Goal: Task Accomplishment & Management: Use online tool/utility

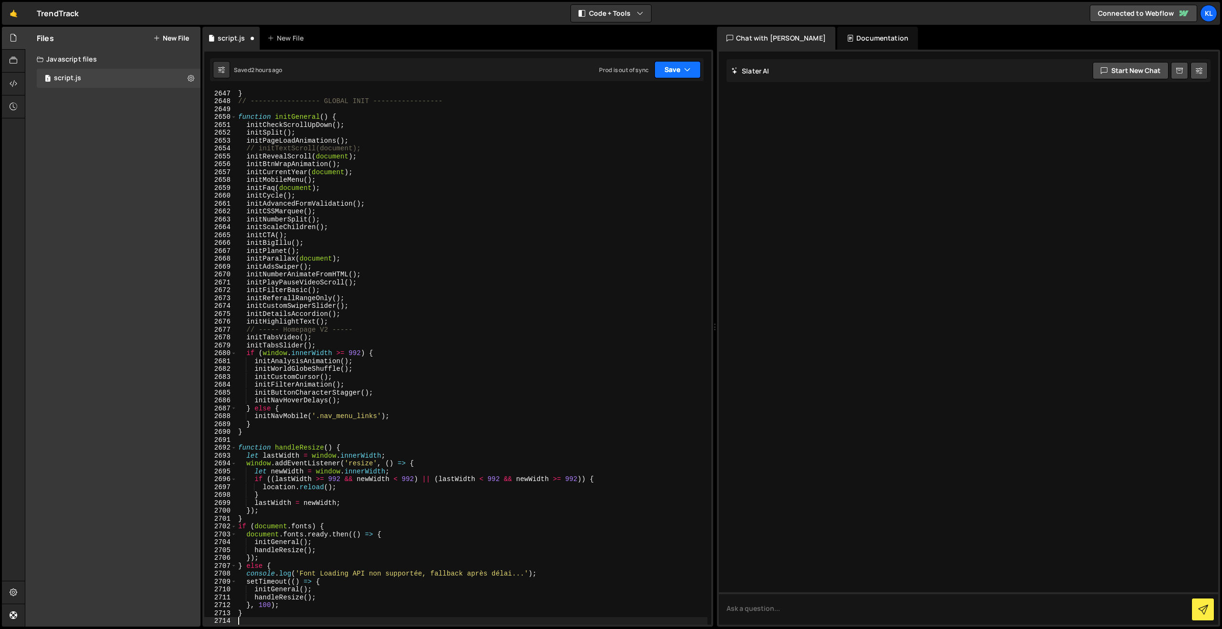
drag, startPoint x: 666, startPoint y: 64, endPoint x: 656, endPoint y: 83, distance: 21.1
click at [666, 65] on button "Save" at bounding box center [678, 69] width 46 height 17
click at [642, 94] on div "Save to Staging S" at bounding box center [645, 93] width 99 height 10
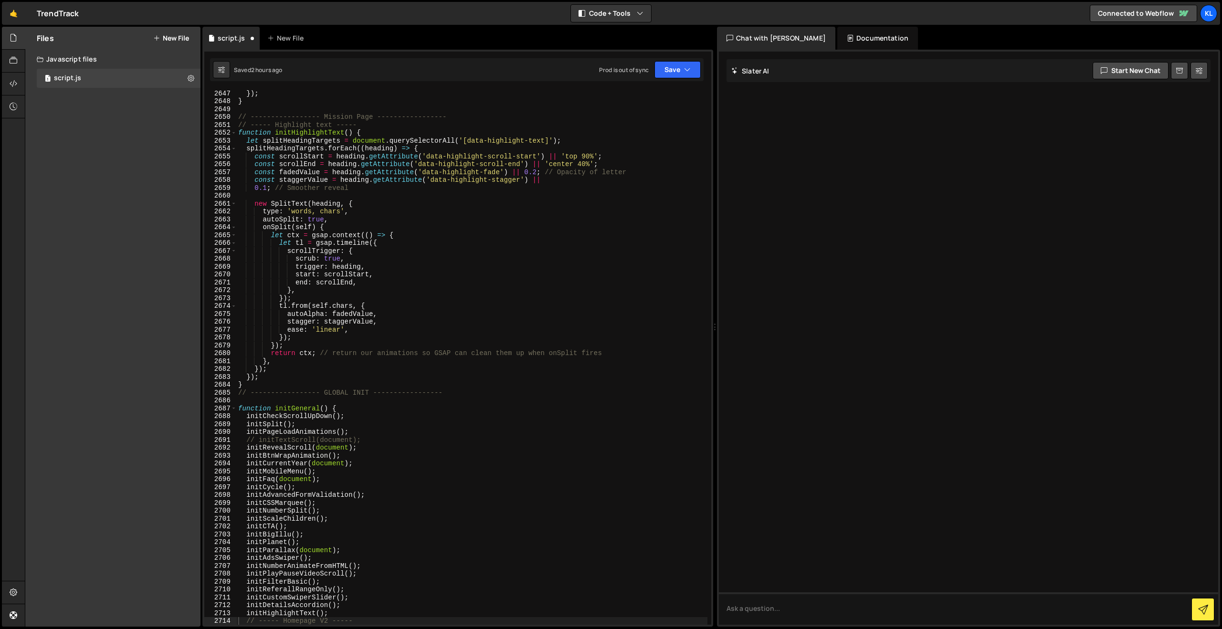
scroll to position [15047, 0]
click at [481, 247] on div "}) ; } // ----------------- Mission Page ----------------- // ----- Highlight t…" at bounding box center [471, 364] width 471 height 551
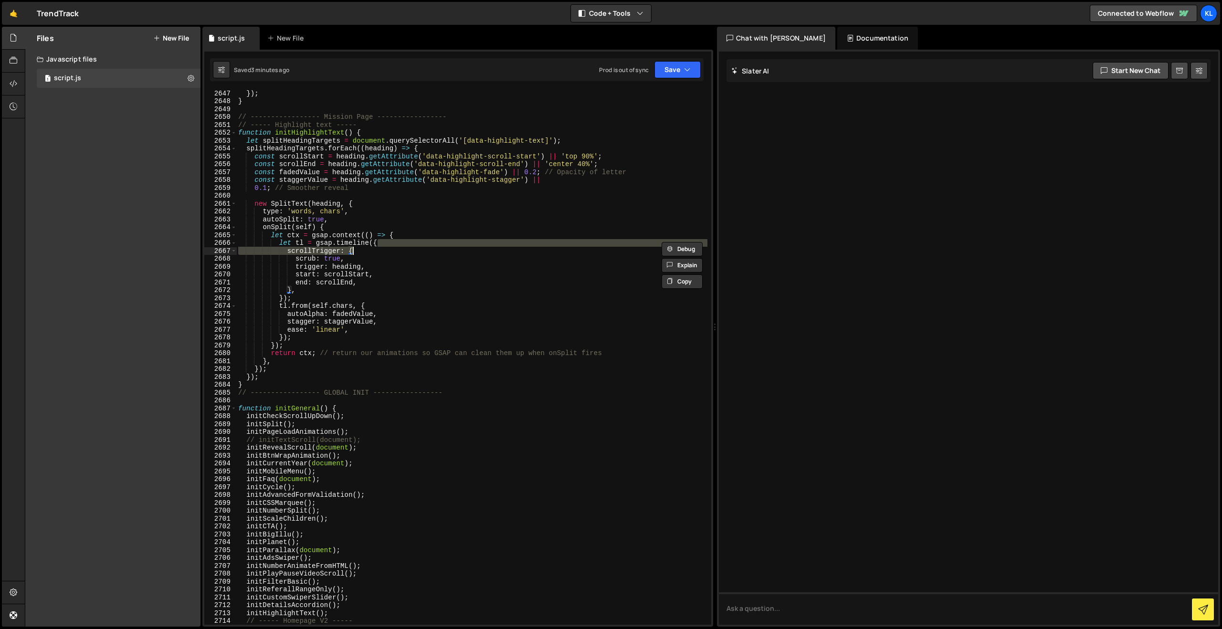
type textarea "}"
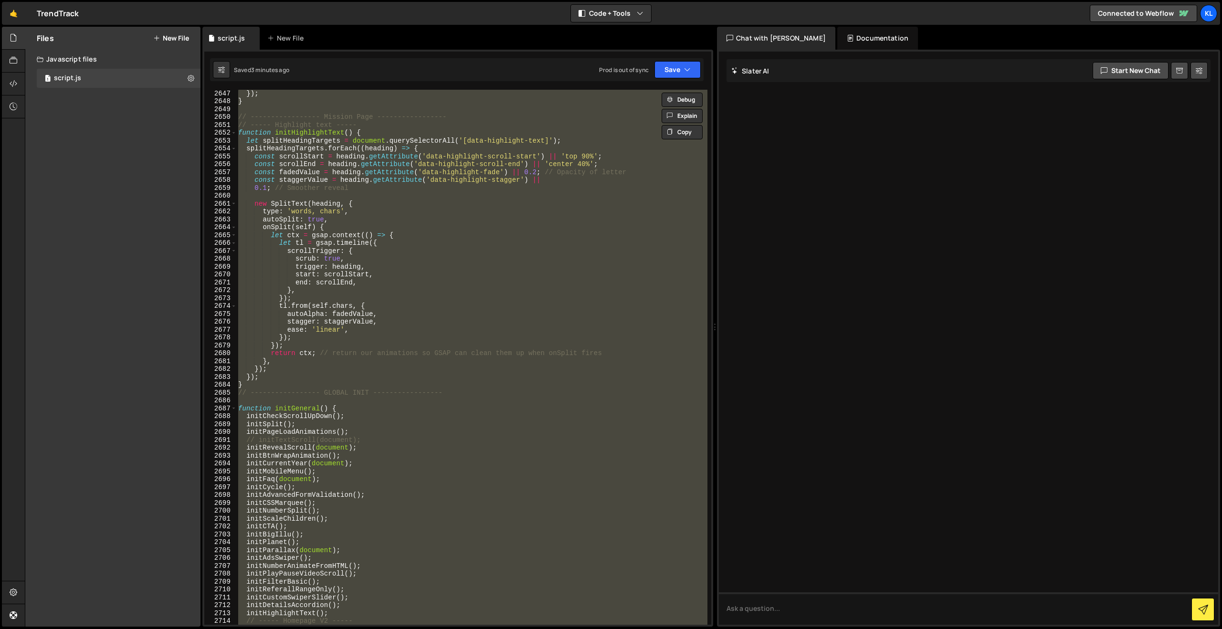
paste textarea
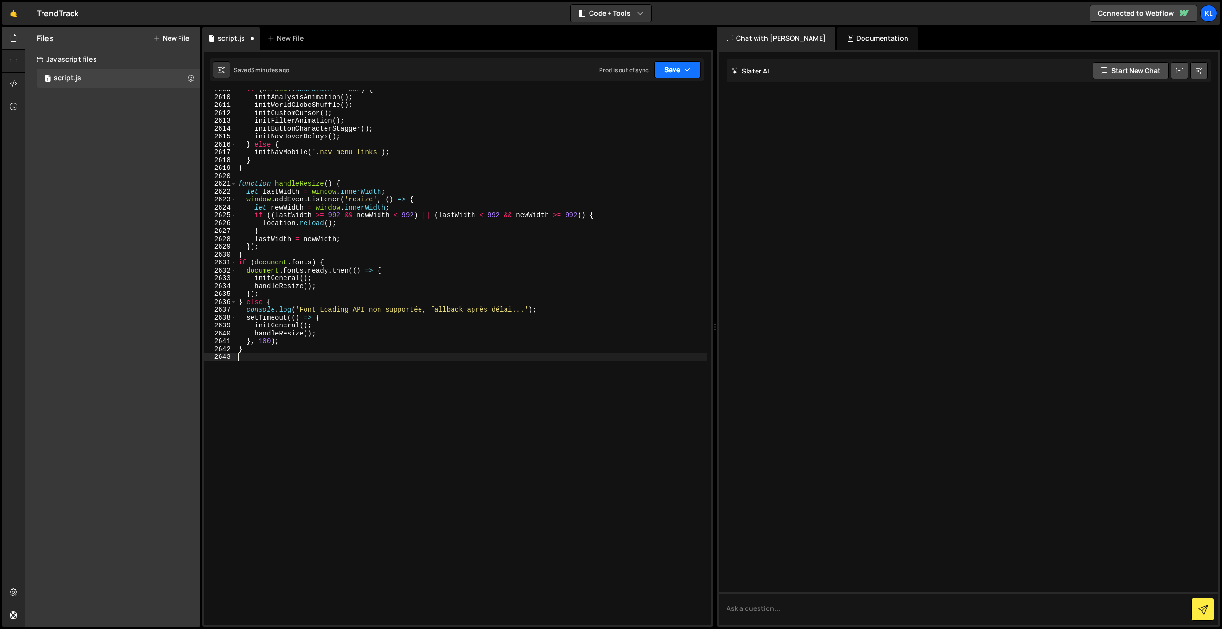
drag, startPoint x: 677, startPoint y: 66, endPoint x: 674, endPoint y: 74, distance: 8.6
click at [677, 66] on button "Save" at bounding box center [678, 69] width 46 height 17
click at [636, 93] on div "Save to Staging S" at bounding box center [645, 93] width 99 height 10
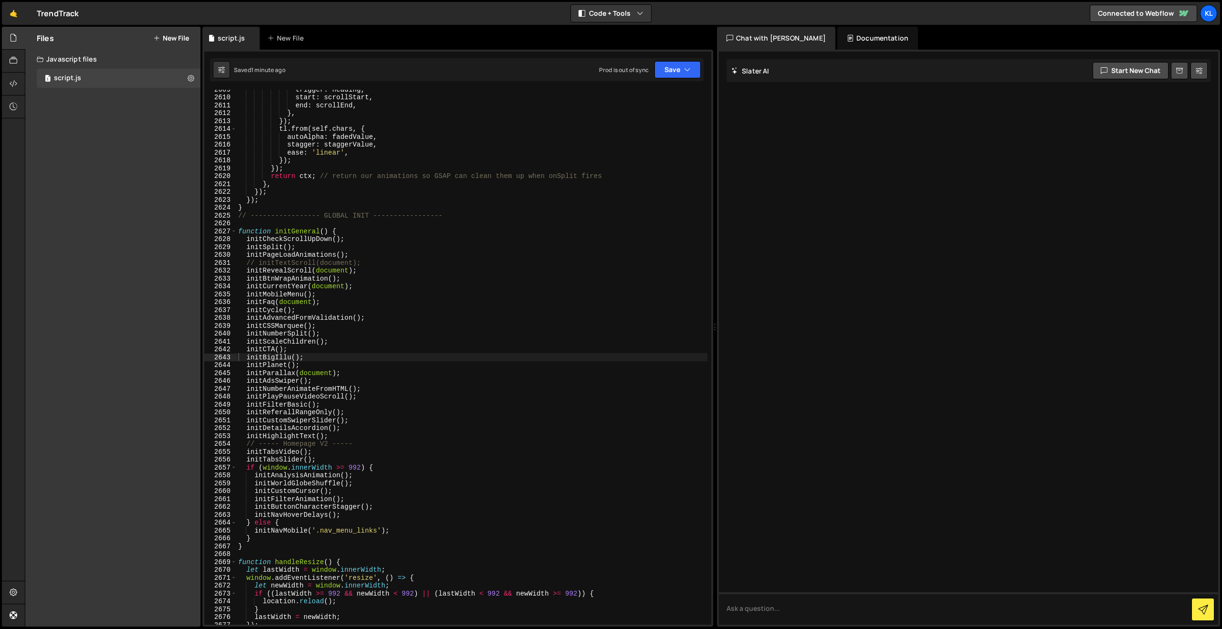
drag, startPoint x: 506, startPoint y: 296, endPoint x: 506, endPoint y: 284, distance: 11.9
click at [506, 296] on div "trigger : heading , start : scrollStart , end : scrollEnd , } , }) ; tl . from …" at bounding box center [471, 360] width 471 height 551
type textarea "}"
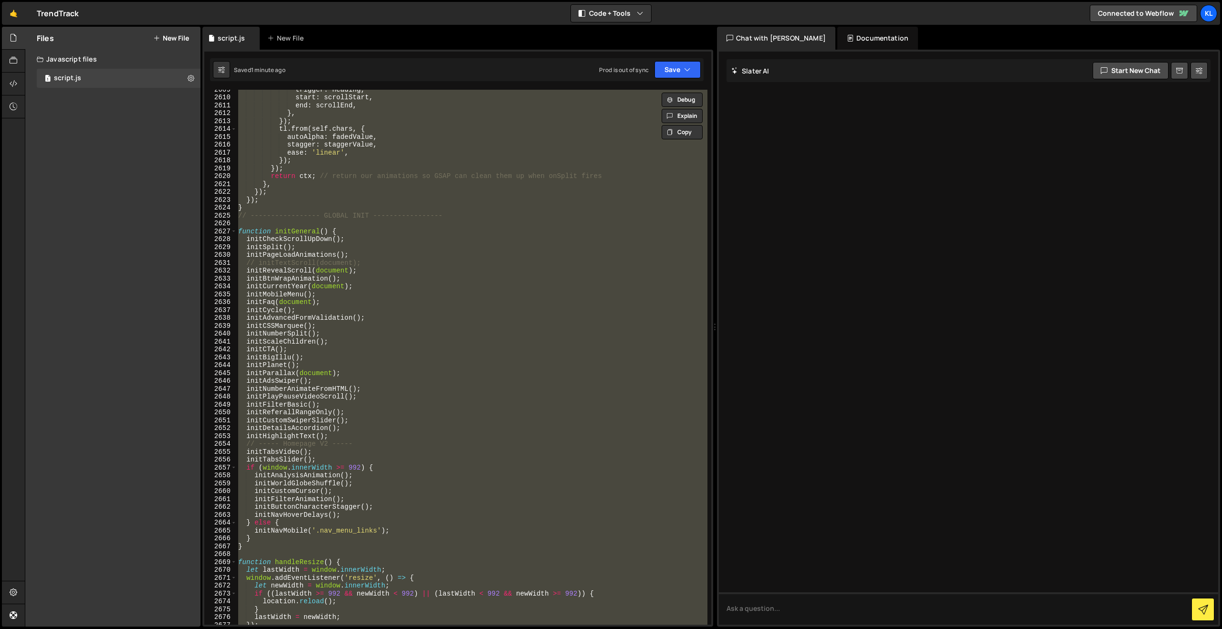
paste textarea
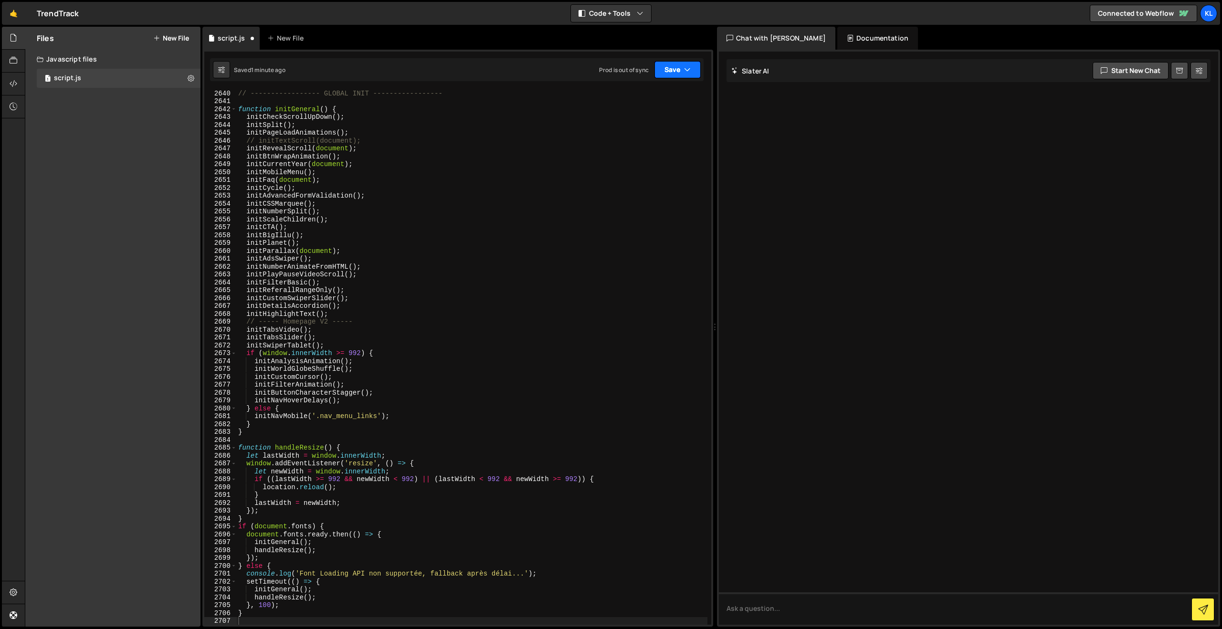
click at [688, 65] on icon "button" at bounding box center [687, 70] width 7 height 10
click at [613, 98] on div "Saved 1 minute ago" at bounding box center [645, 103] width 99 height 11
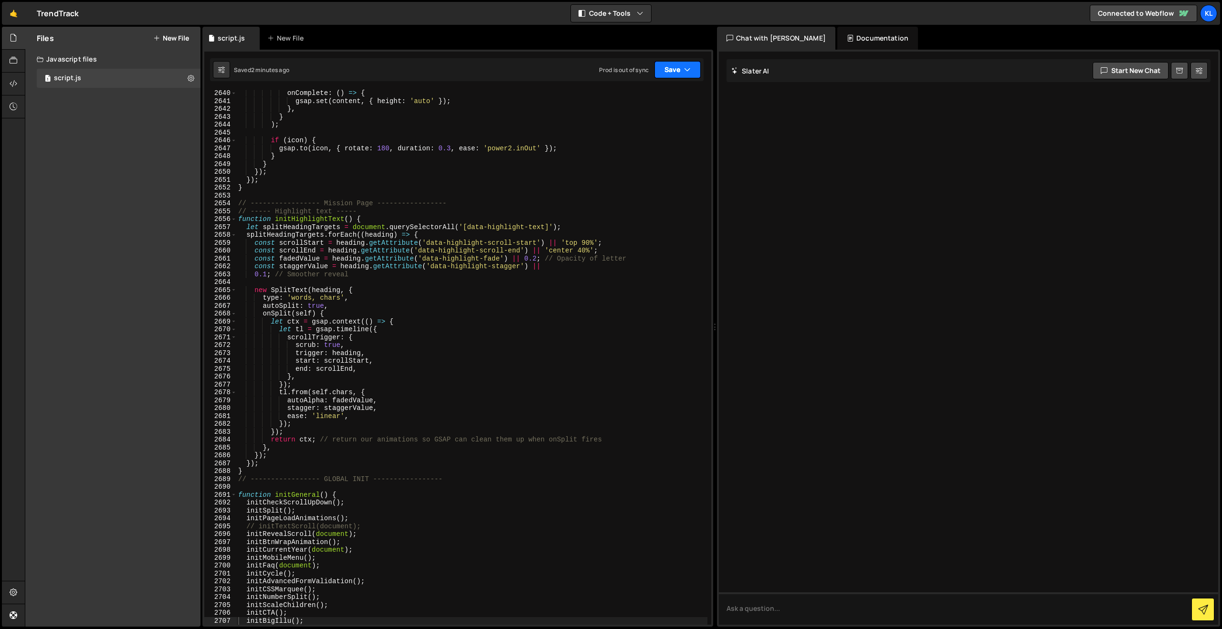
click at [670, 68] on button "Save" at bounding box center [678, 69] width 46 height 17
click at [633, 103] on div "2 minutes ago" at bounding box center [631, 103] width 37 height 8
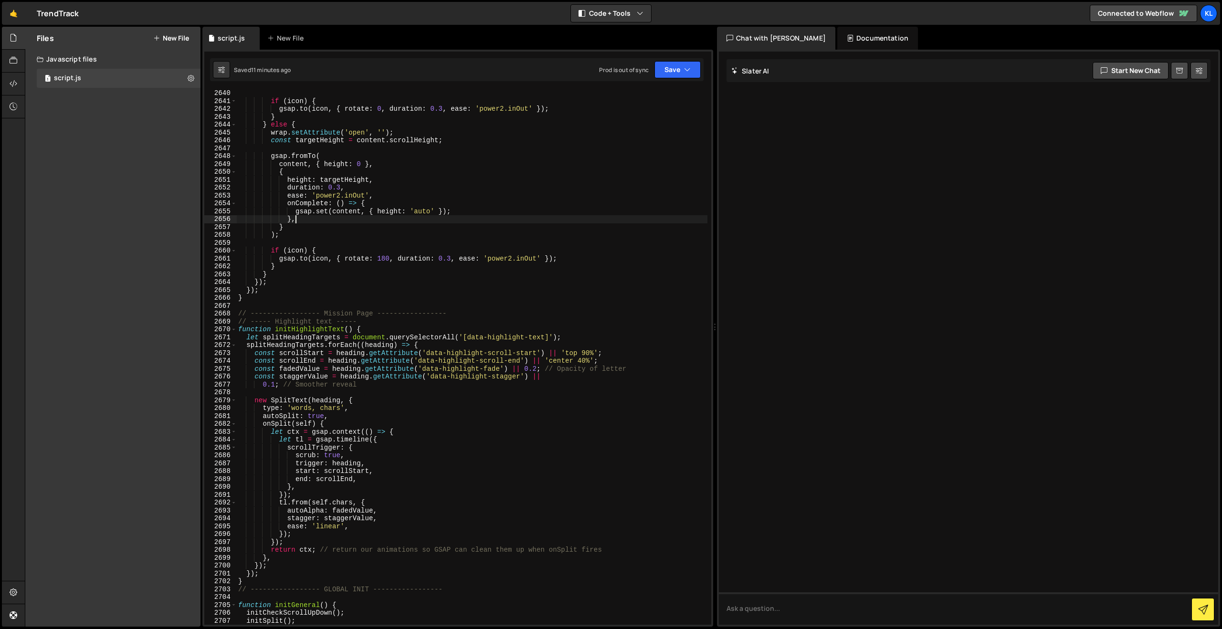
click at [444, 216] on div "if ( icon ) { gsap . to ( icon , { rotate : 0 , duration : 0.3 , ease : 'power2…" at bounding box center [471, 364] width 471 height 551
type textarea "}"
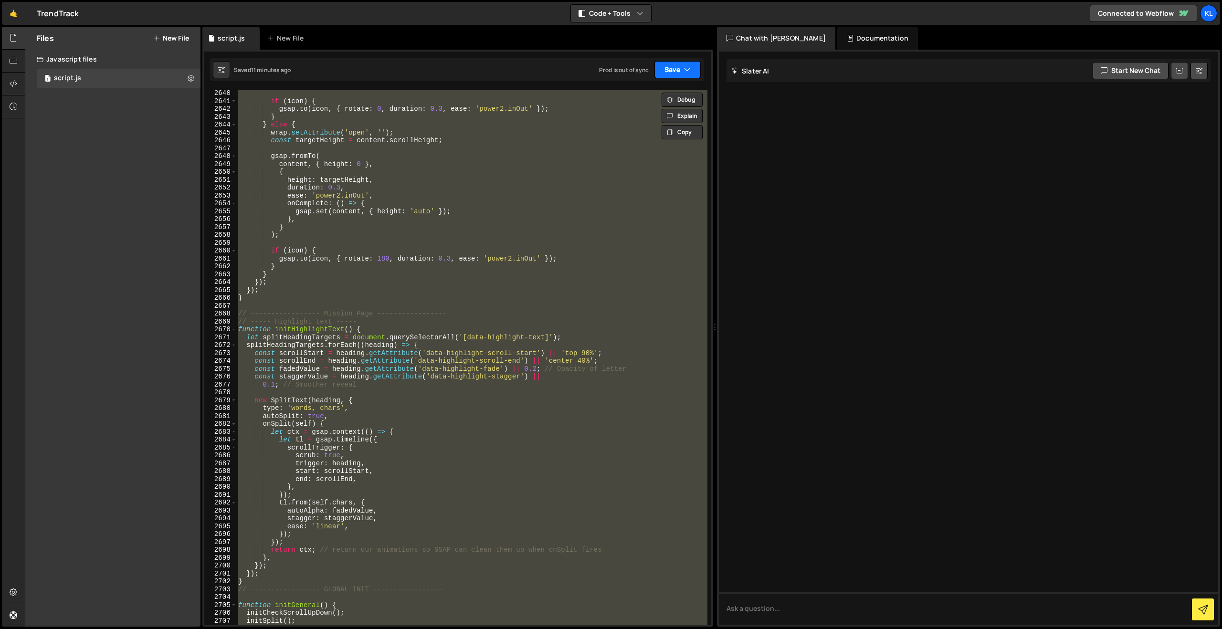
paste textarea
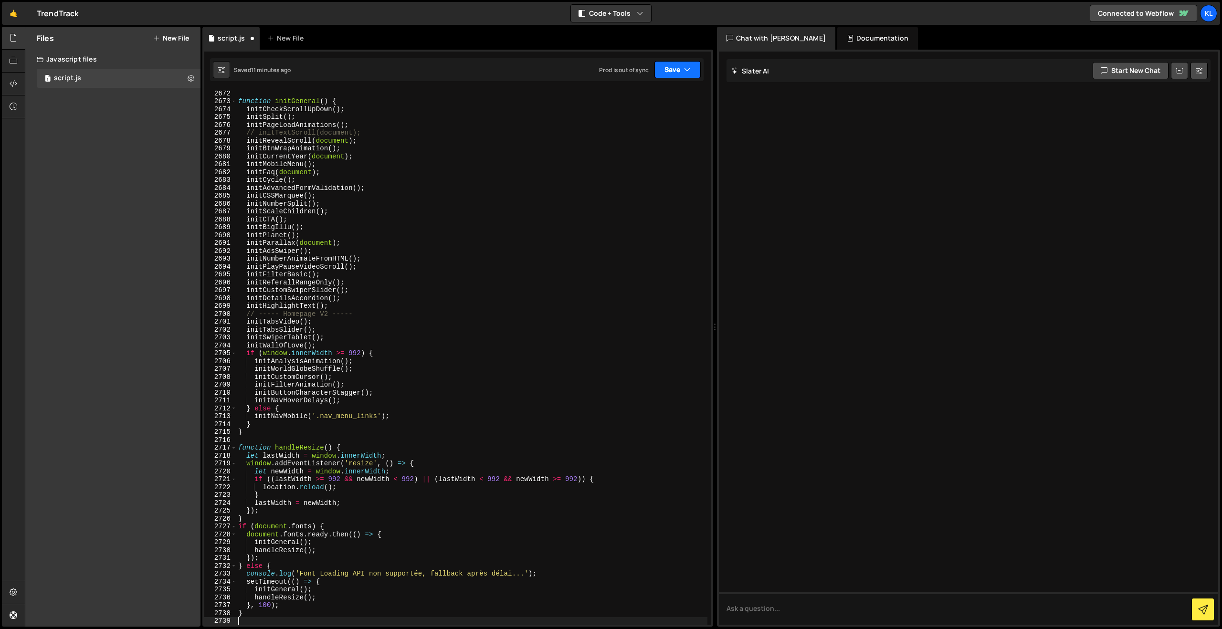
click at [668, 69] on button "Save" at bounding box center [678, 69] width 46 height 17
click at [618, 90] on div "Save to Staging S" at bounding box center [645, 93] width 99 height 10
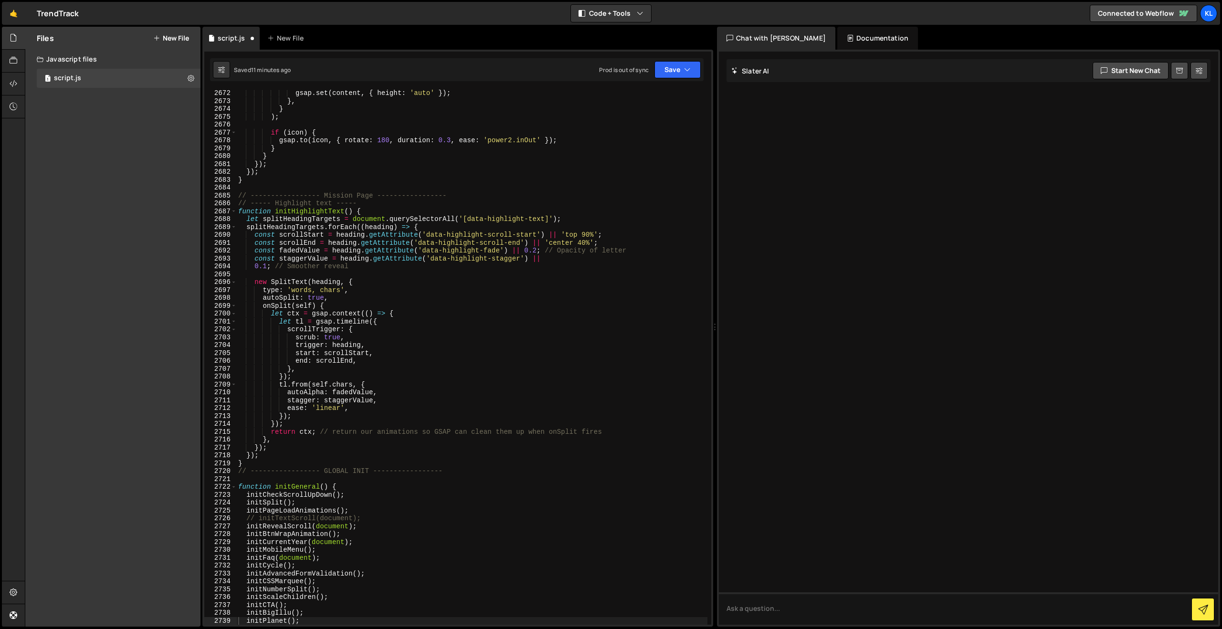
scroll to position [14988, 0]
click at [519, 250] on div "gsap . set ( content , { height : 'auto' }) ; } , } ) ; if ( icon ) { gsap . to…" at bounding box center [471, 364] width 471 height 551
type textarea "}"
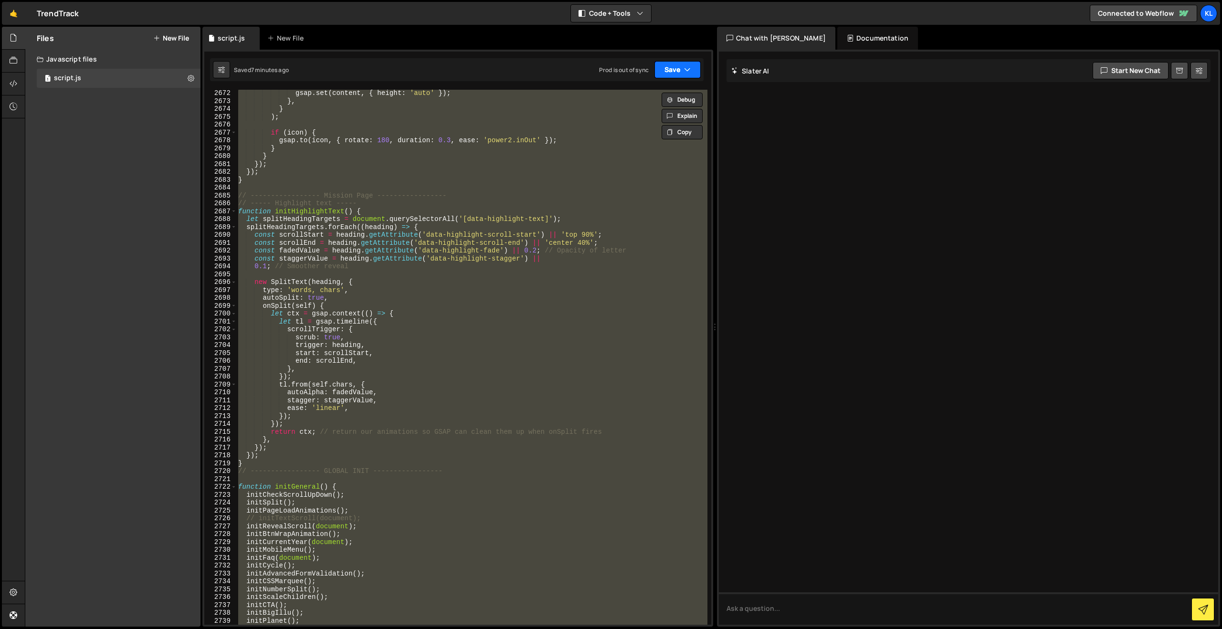
paste textarea
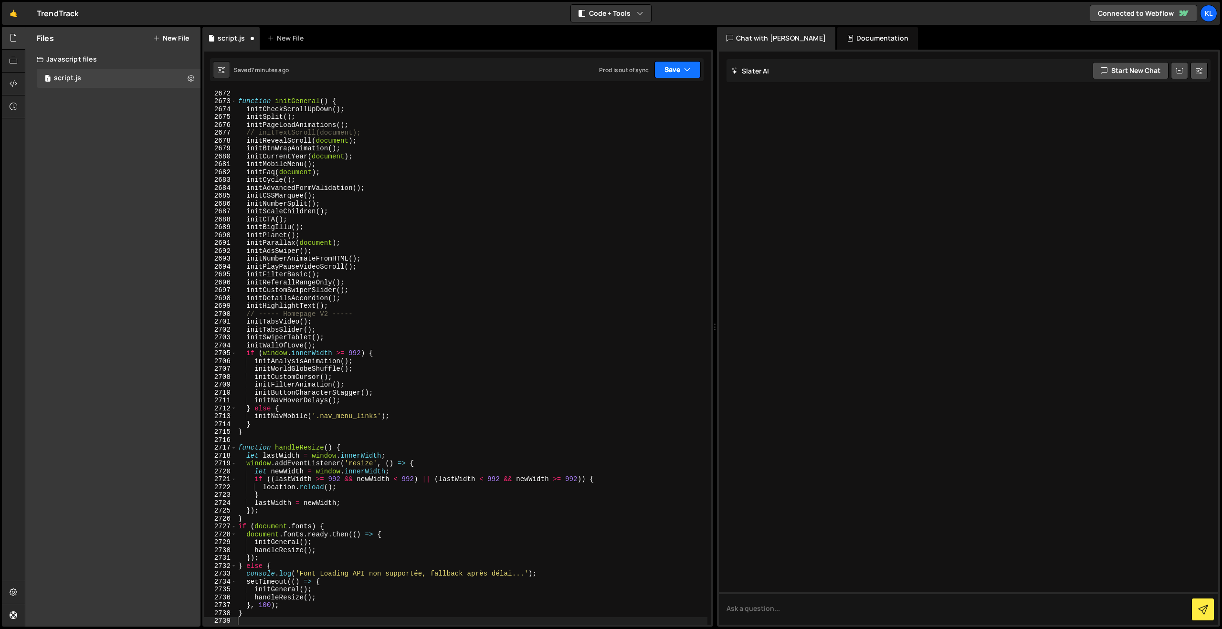
drag, startPoint x: 673, startPoint y: 74, endPoint x: 667, endPoint y: 78, distance: 7.8
click at [673, 74] on button "Save" at bounding box center [678, 69] width 46 height 17
click at [626, 103] on div "7 minutes ago" at bounding box center [631, 103] width 37 height 8
